Goal: Use online tool/utility: Utilize a website feature to perform a specific function

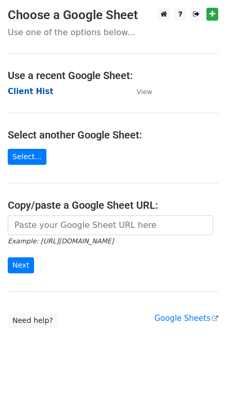
click at [30, 95] on strong "Client Hist" at bounding box center [30, 91] width 45 height 9
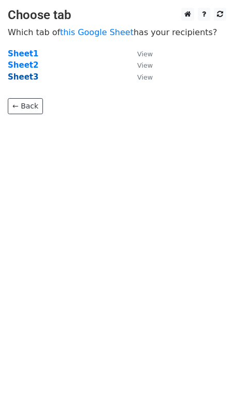
click at [24, 76] on strong "Sheet3" at bounding box center [23, 76] width 31 height 9
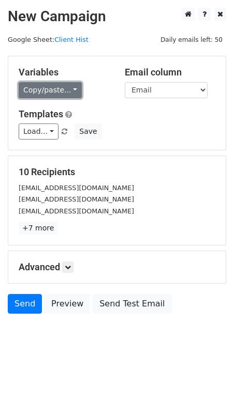
click at [45, 90] on link "Copy/paste..." at bounding box center [50, 90] width 63 height 16
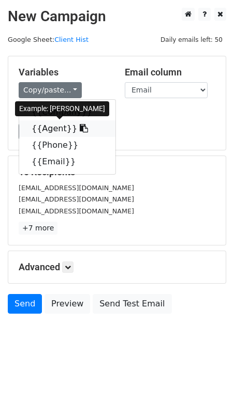
click at [41, 129] on link "{{Agent}}" at bounding box center [67, 128] width 96 height 17
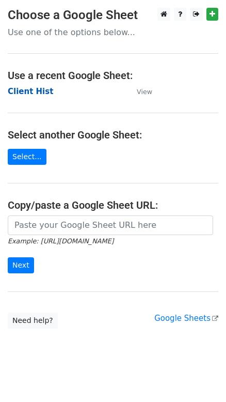
click at [28, 94] on strong "Client Hist" at bounding box center [30, 91] width 45 height 9
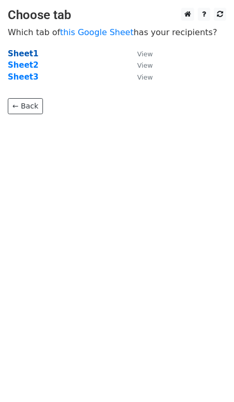
click at [18, 54] on strong "Sheet1" at bounding box center [23, 53] width 31 height 9
